Goal: Task Accomplishment & Management: Use online tool/utility

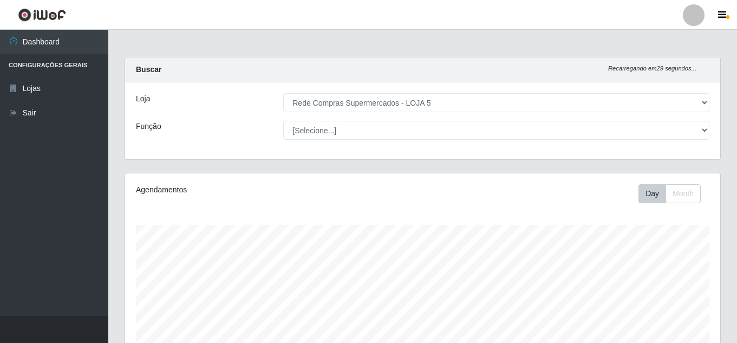
select select "397"
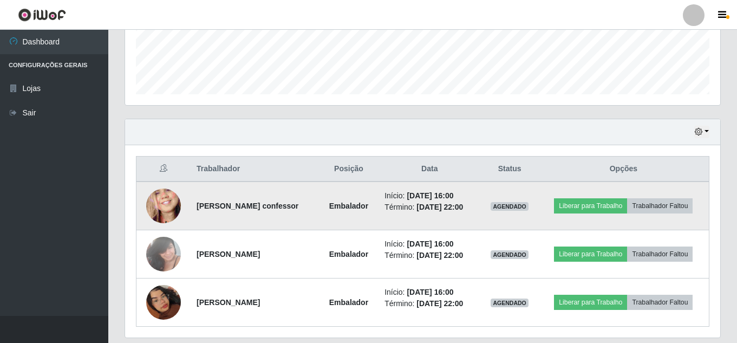
scroll to position [274, 0]
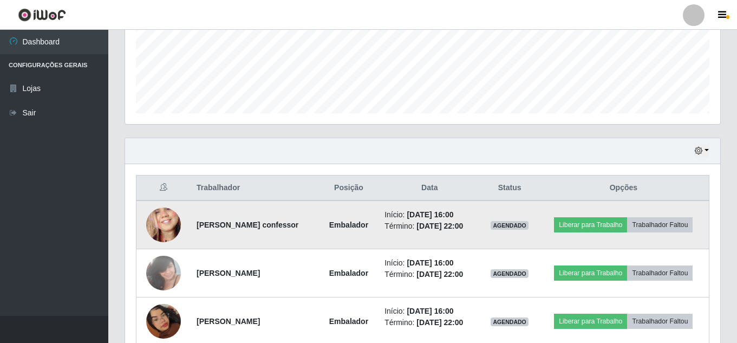
click at [149, 224] on img at bounding box center [163, 224] width 35 height 75
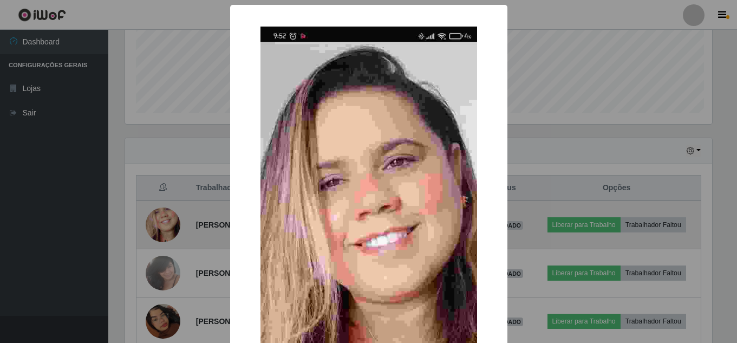
scroll to position [225, 589]
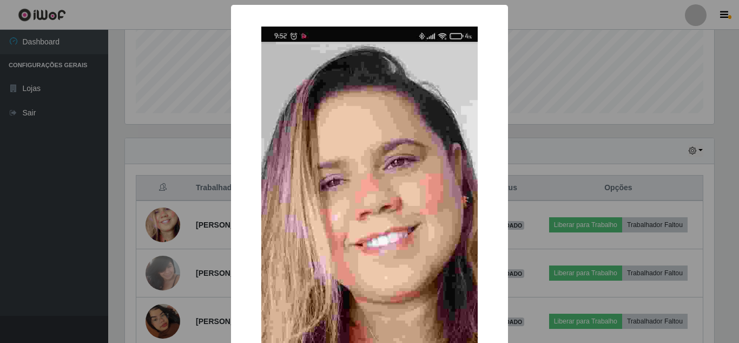
click at [38, 276] on div "× OK Cancel" at bounding box center [369, 171] width 739 height 343
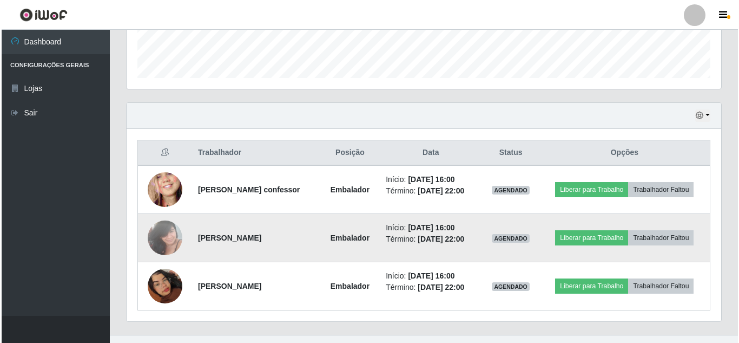
scroll to position [328, 0]
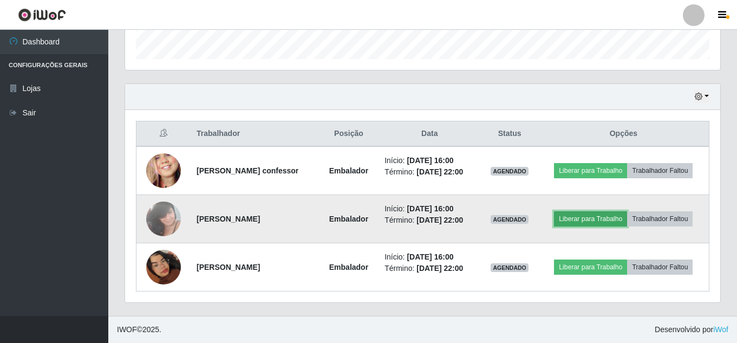
click at [592, 218] on button "Liberar para Trabalho" at bounding box center [590, 218] width 73 height 15
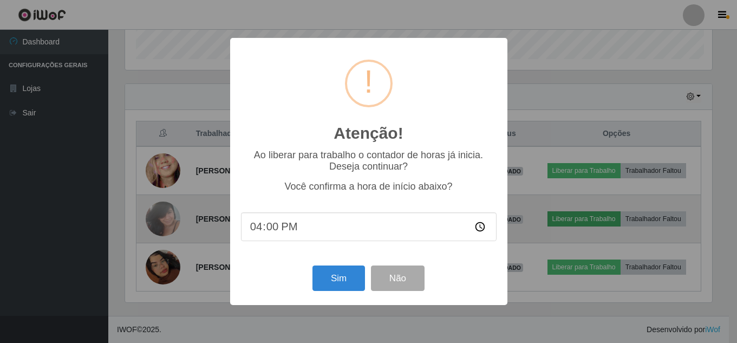
scroll to position [225, 589]
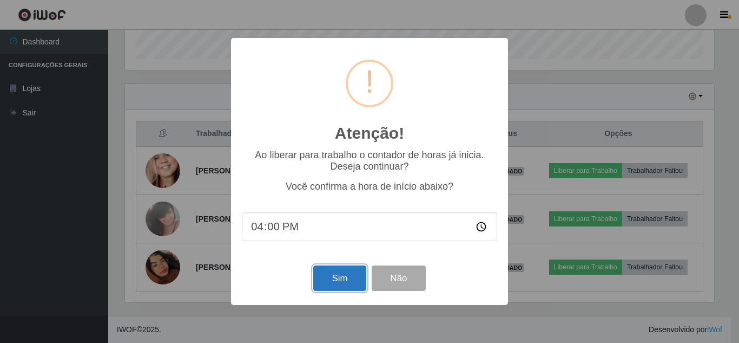
click at [328, 285] on button "Sim" at bounding box center [339, 277] width 53 height 25
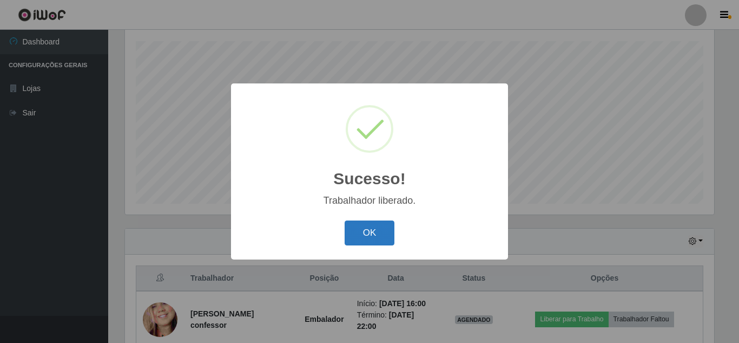
click at [357, 232] on button "OK" at bounding box center [370, 232] width 50 height 25
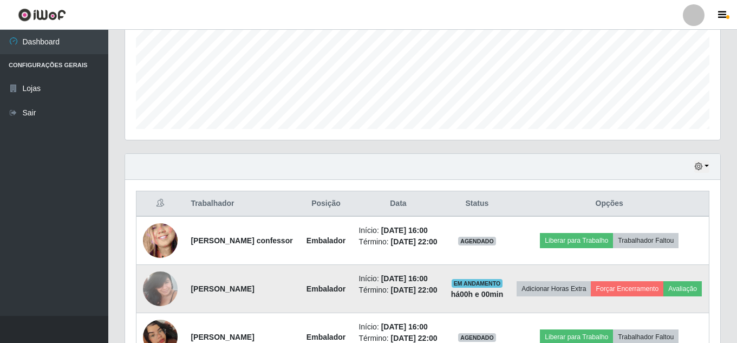
scroll to position [386, 0]
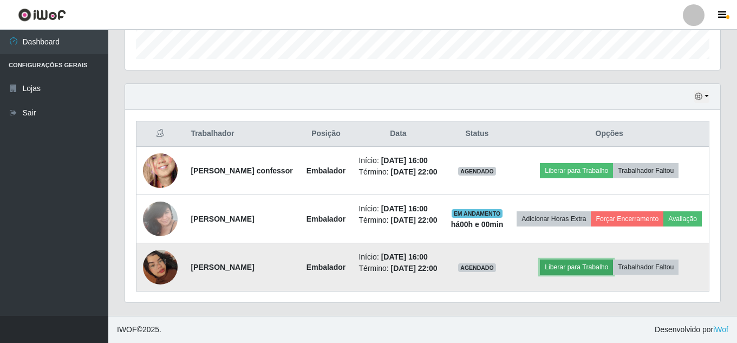
click at [574, 259] on button "Liberar para Trabalho" at bounding box center [576, 266] width 73 height 15
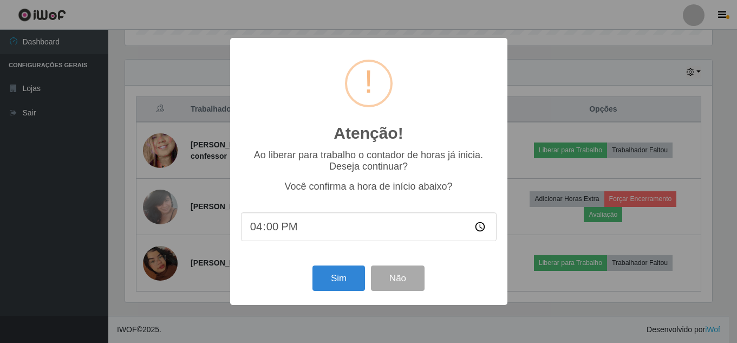
scroll to position [225, 589]
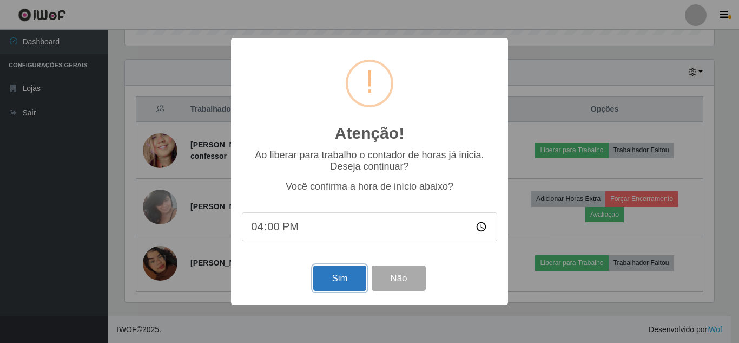
click at [338, 274] on button "Sim" at bounding box center [339, 277] width 53 height 25
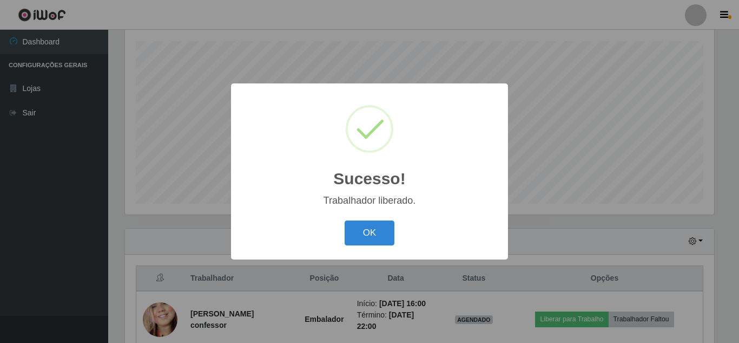
click at [396, 226] on div "OK Cancel" at bounding box center [369, 232] width 255 height 31
drag, startPoint x: 368, startPoint y: 233, endPoint x: 371, endPoint y: 198, distance: 35.3
click at [372, 198] on div "Sucesso! × Trabalhador liberado. OK Cancel" at bounding box center [369, 170] width 277 height 175
click at [366, 222] on button "OK" at bounding box center [370, 232] width 50 height 25
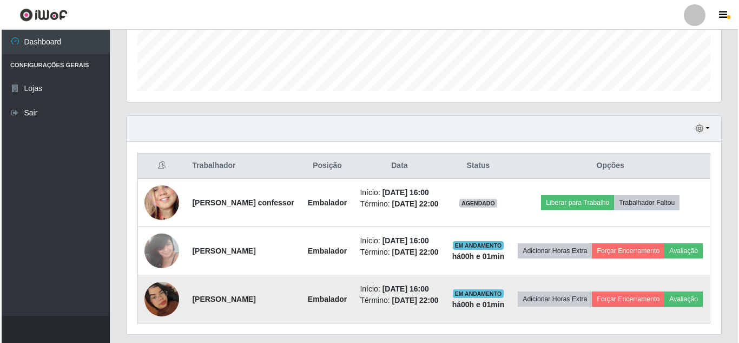
scroll to position [386, 0]
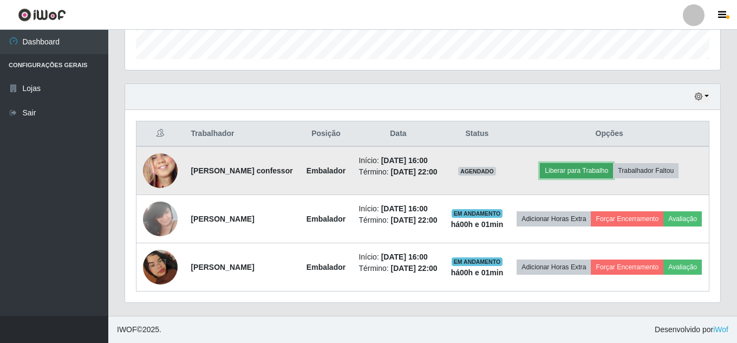
click at [587, 163] on button "Liberar para Trabalho" at bounding box center [576, 170] width 73 height 15
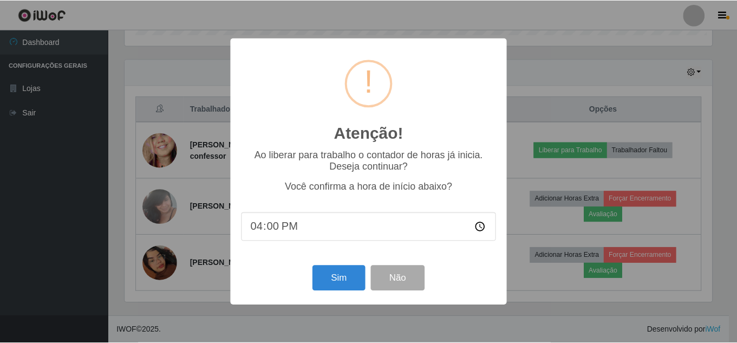
scroll to position [225, 589]
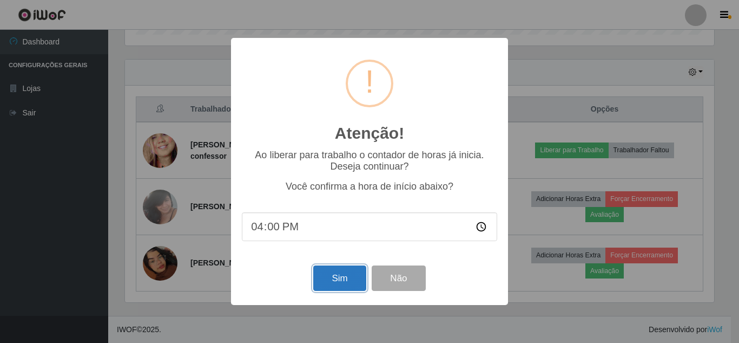
click at [319, 277] on button "Sim" at bounding box center [339, 277] width 53 height 25
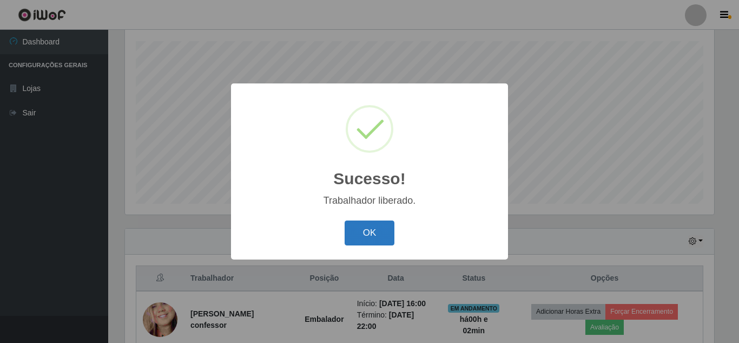
click at [356, 232] on button "OK" at bounding box center [370, 232] width 50 height 25
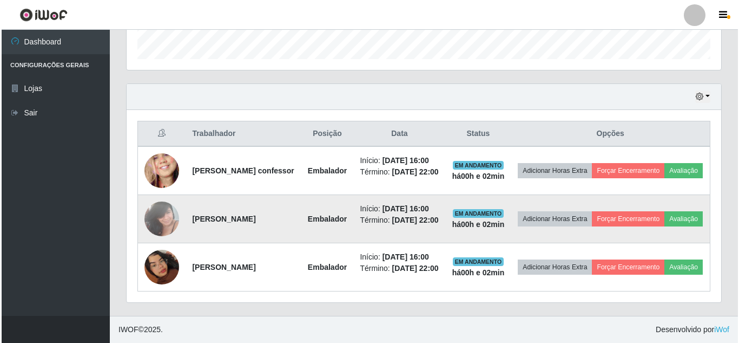
scroll to position [346, 0]
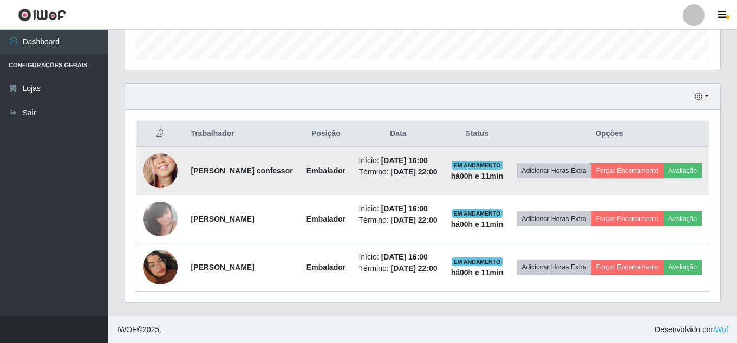
click at [168, 165] on img at bounding box center [160, 170] width 35 height 75
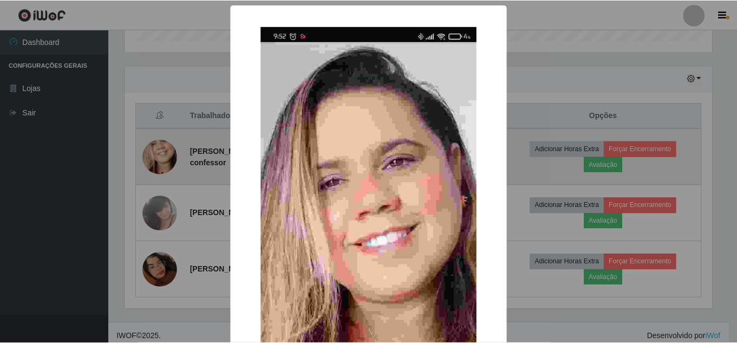
scroll to position [225, 589]
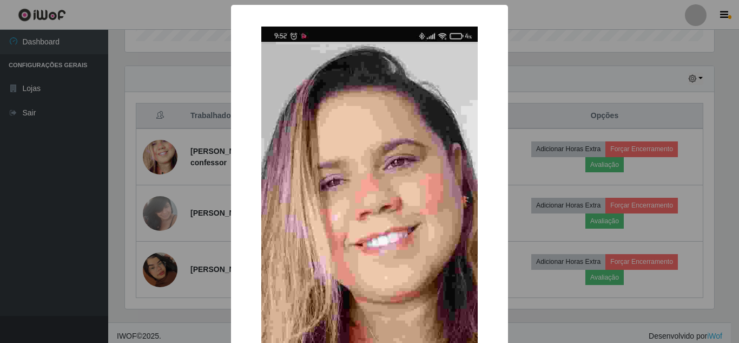
click at [180, 166] on div "× OK Cancel" at bounding box center [369, 171] width 739 height 343
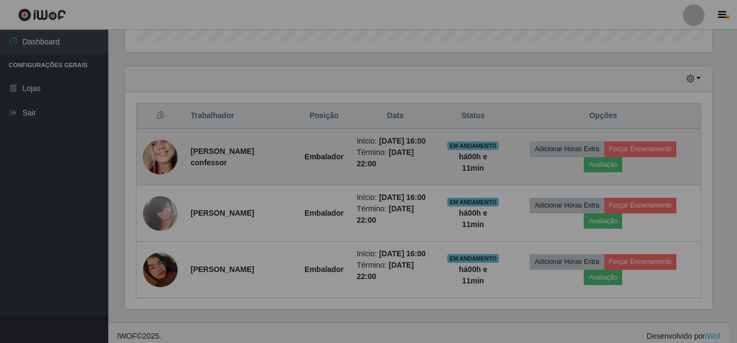
scroll to position [225, 595]
